Goal: Transaction & Acquisition: Book appointment/travel/reservation

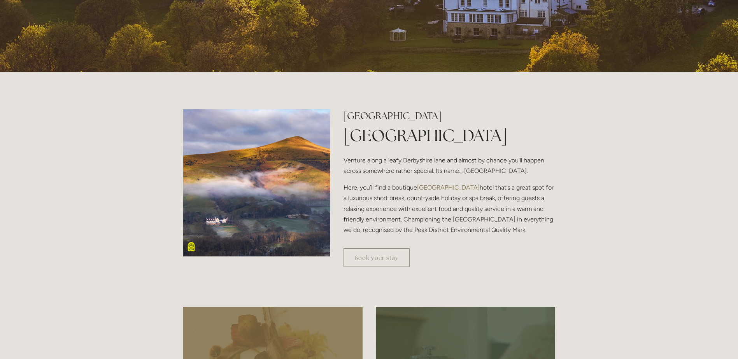
scroll to position [505, 0]
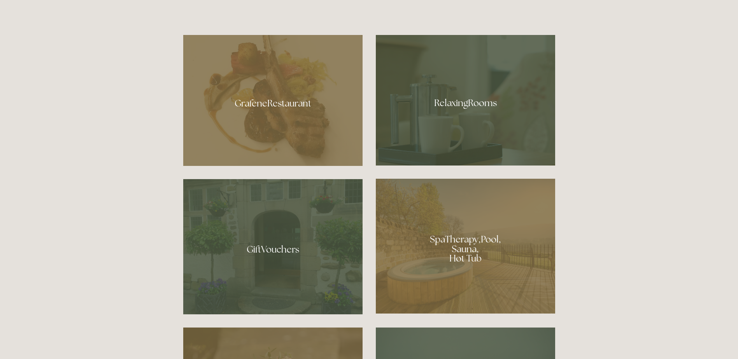
click at [463, 245] on div at bounding box center [465, 246] width 179 height 135
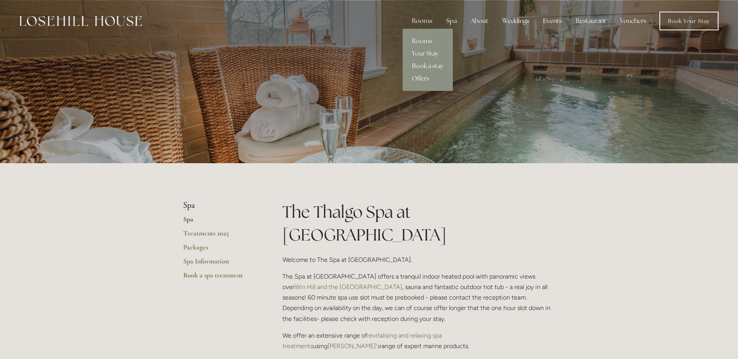
click at [421, 39] on link "Rooms" at bounding box center [427, 41] width 50 height 12
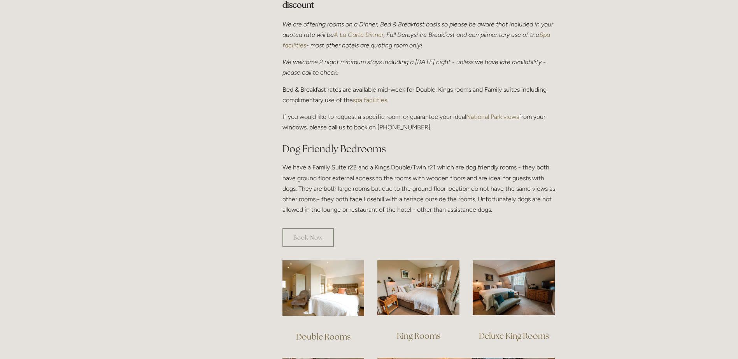
scroll to position [389, 0]
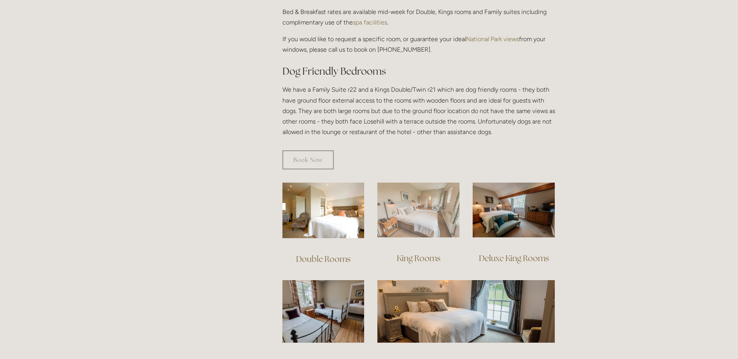
click at [435, 216] on img at bounding box center [418, 210] width 82 height 55
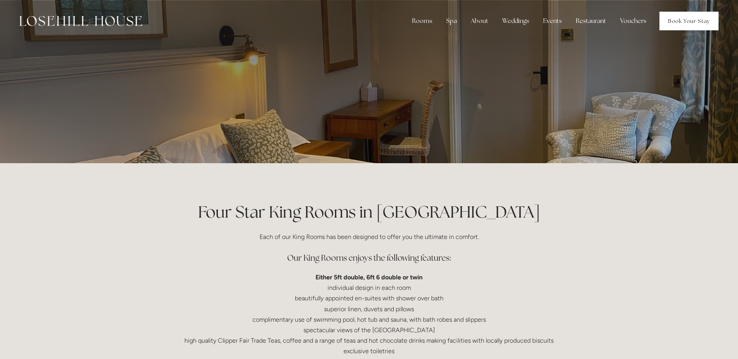
click at [677, 22] on link "Book Your Stay" at bounding box center [688, 21] width 59 height 19
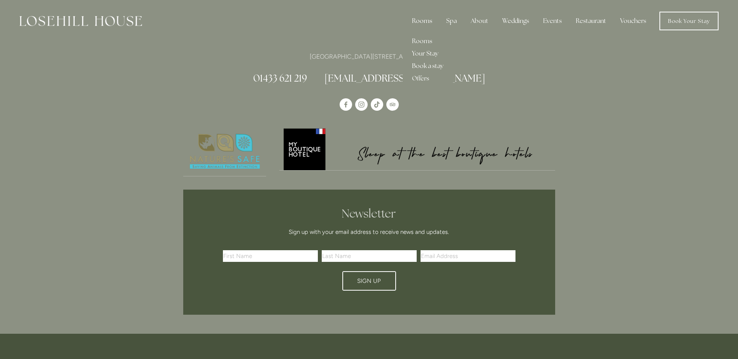
click at [433, 21] on div "Rooms" at bounding box center [422, 21] width 33 height 16
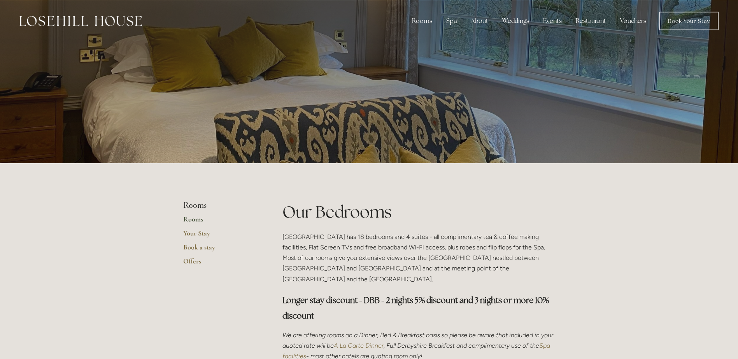
click at [88, 23] on img at bounding box center [80, 21] width 122 height 10
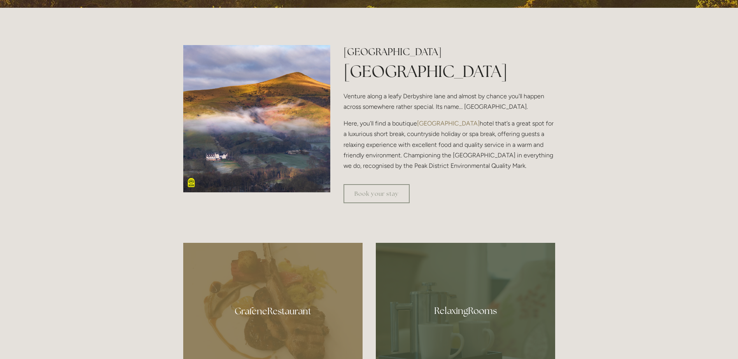
scroll to position [311, 0]
